Goal: Information Seeking & Learning: Check status

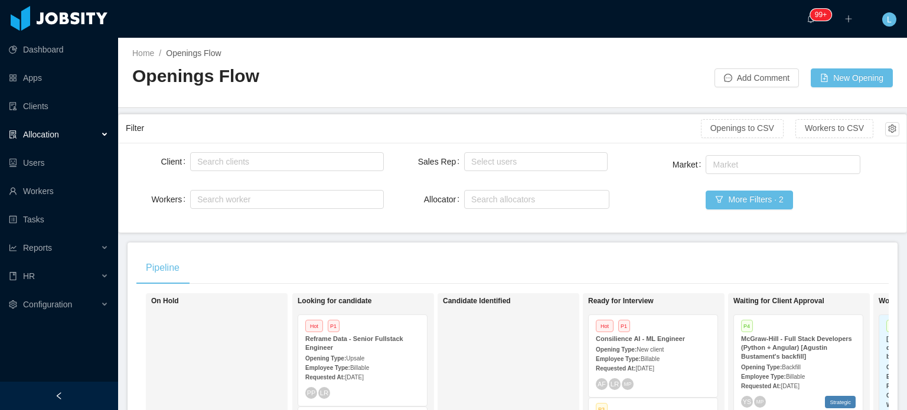
scroll to position [472, 0]
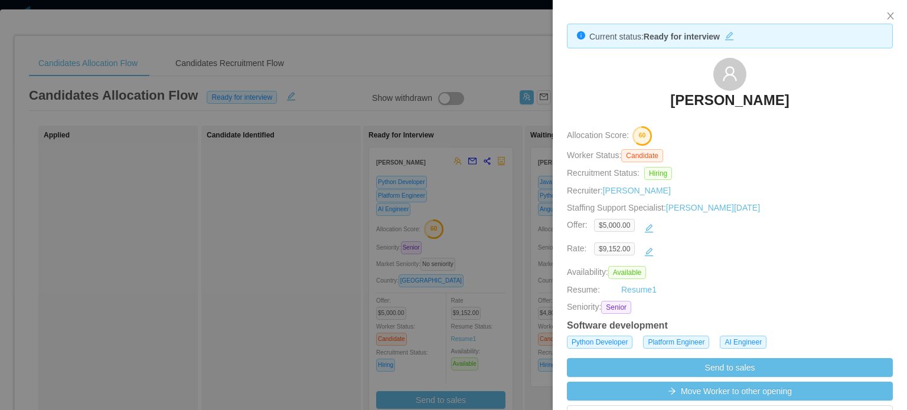
scroll to position [354, 0]
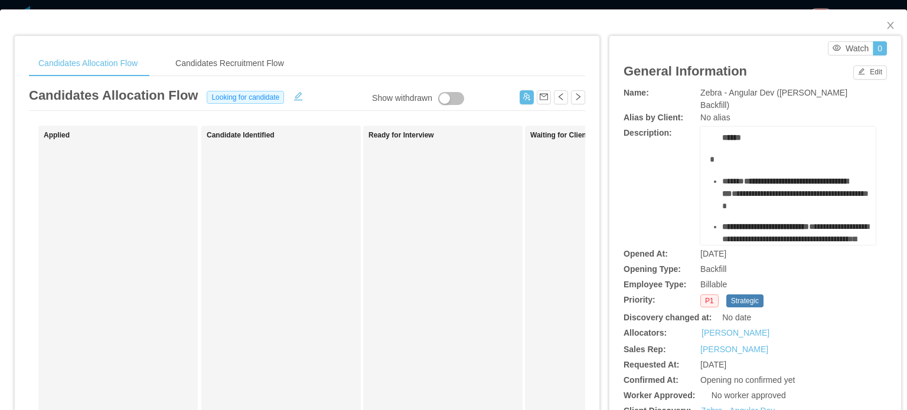
scroll to position [531, 0]
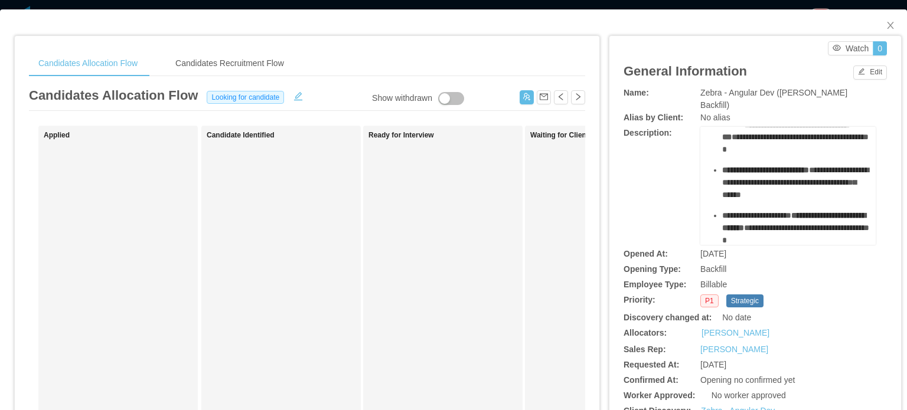
drag, startPoint x: 734, startPoint y: 172, endPoint x: 769, endPoint y: 175, distance: 35.6
copy div "**********"
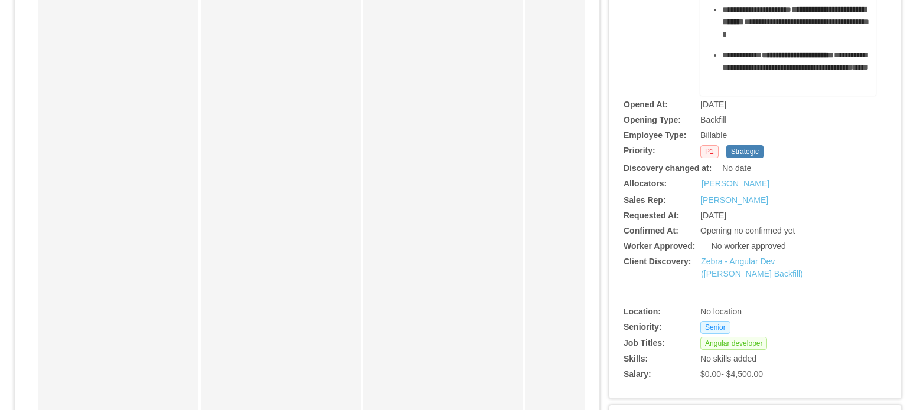
scroll to position [177, 0]
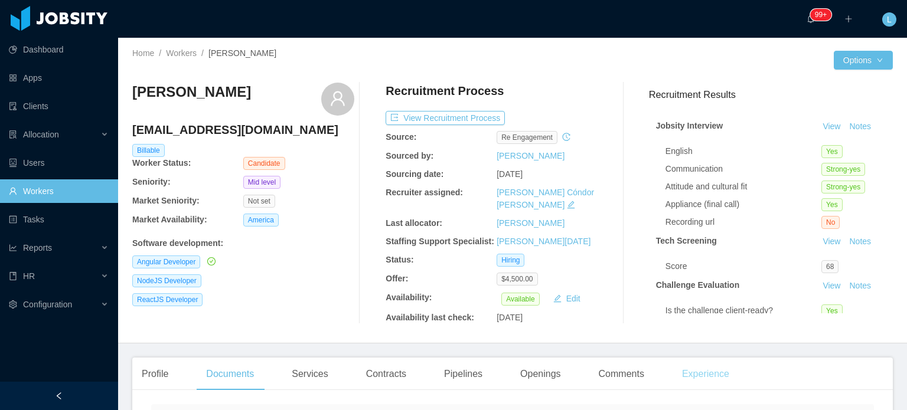
click at [689, 369] on div "Experience" at bounding box center [705, 374] width 66 height 33
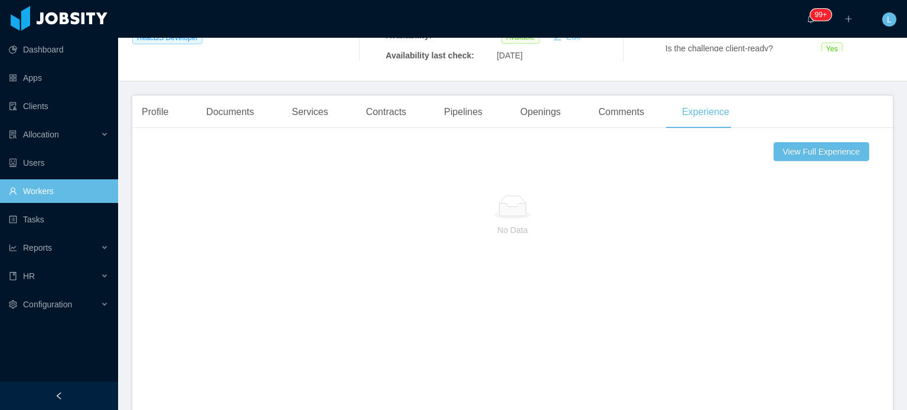
scroll to position [59, 0]
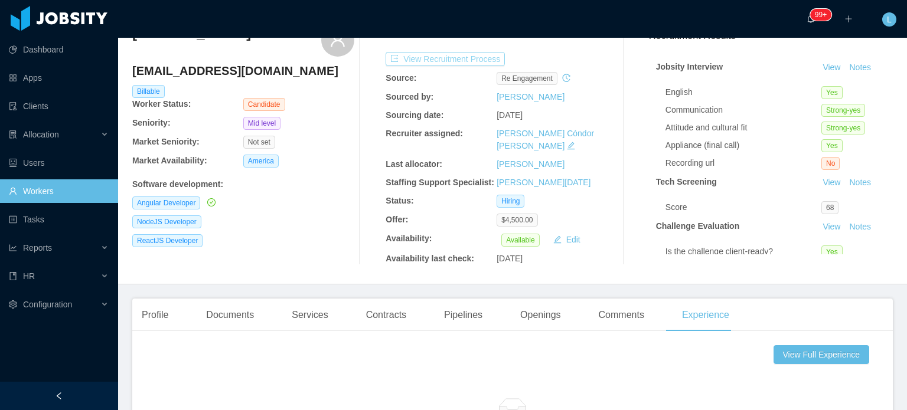
click at [440, 52] on button "View Recruitment Process" at bounding box center [444, 59] width 119 height 14
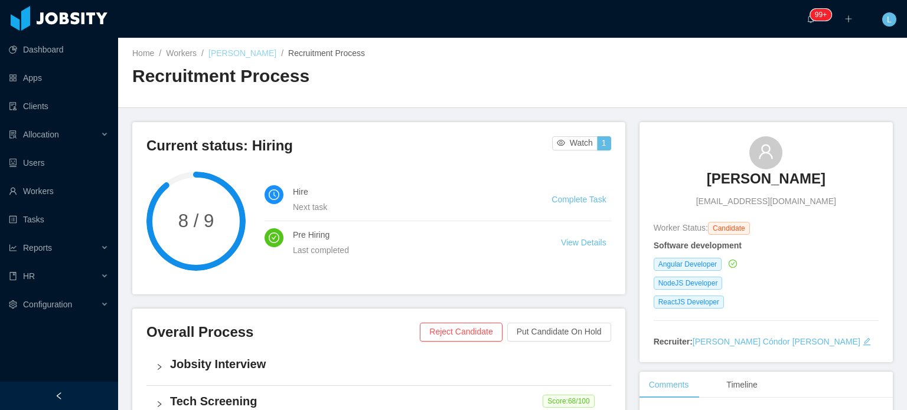
click at [257, 54] on link "[PERSON_NAME]" at bounding box center [242, 52] width 68 height 9
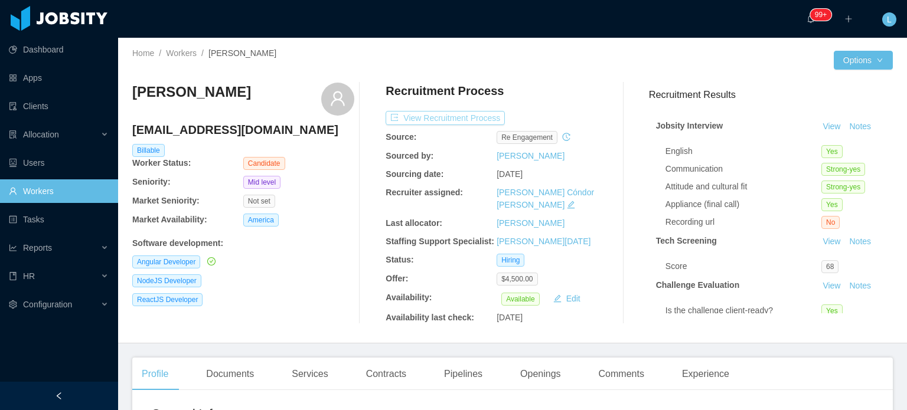
click at [460, 122] on button "View Recruitment Process" at bounding box center [444, 118] width 119 height 14
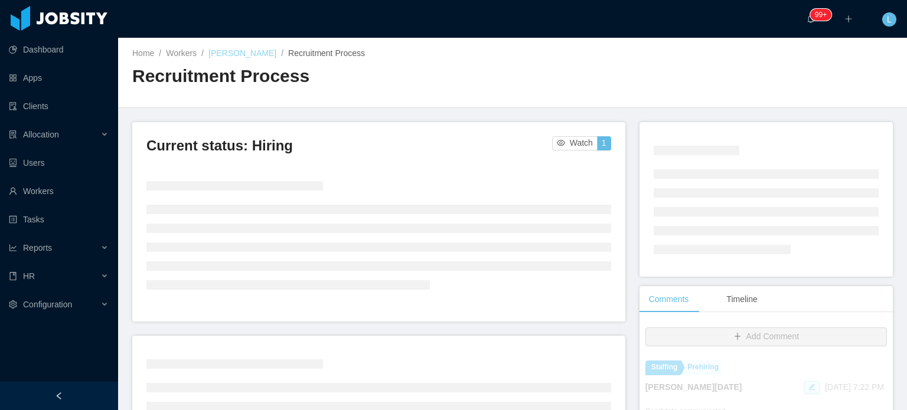
click at [260, 54] on link "[PERSON_NAME]" at bounding box center [242, 52] width 68 height 9
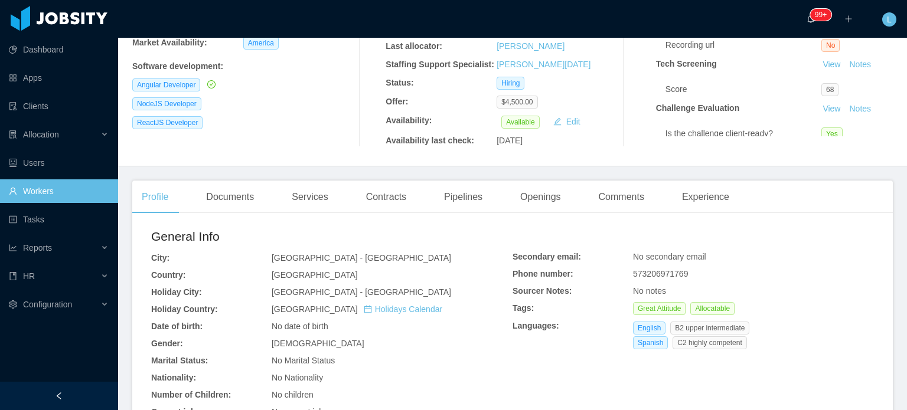
click at [224, 181] on div "Documents" at bounding box center [230, 197] width 67 height 33
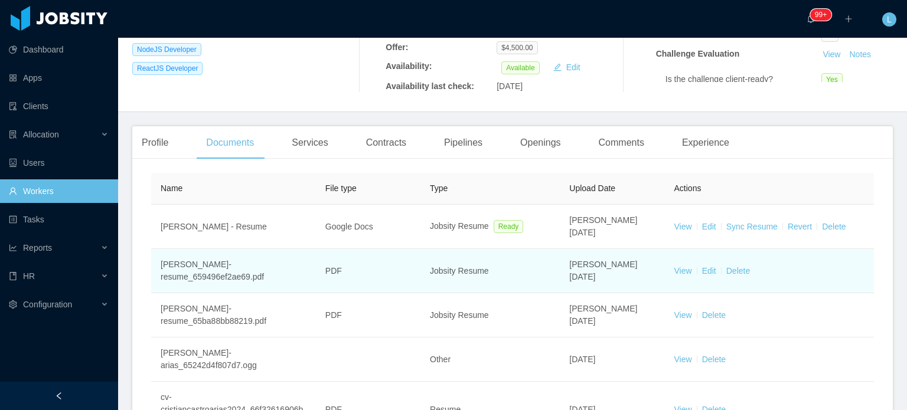
scroll to position [236, 0]
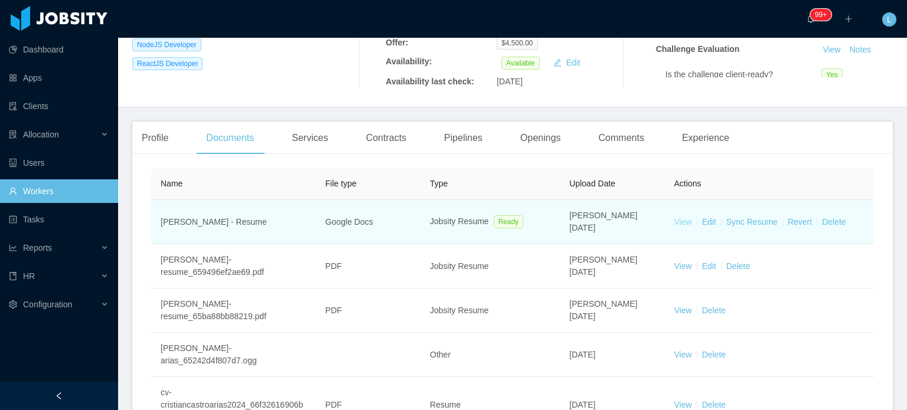
click at [678, 217] on link "View" at bounding box center [683, 221] width 18 height 9
